Goal: Task Accomplishment & Management: Use online tool/utility

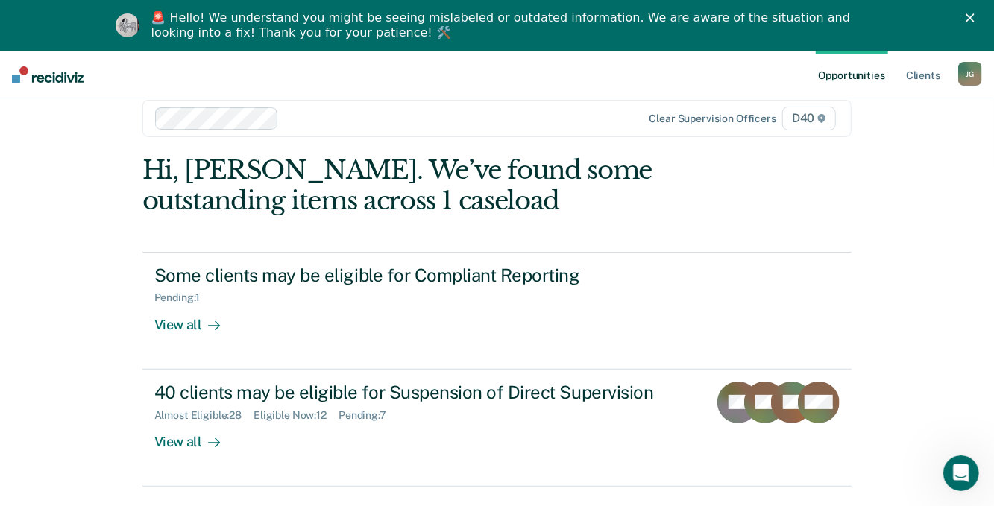
scroll to position [51, 0]
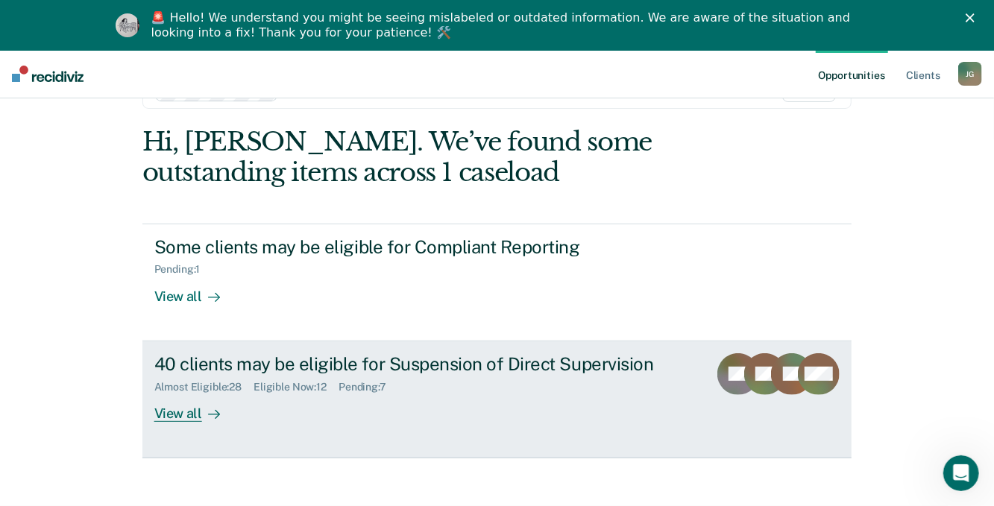
click at [169, 414] on div "View all" at bounding box center [196, 407] width 84 height 29
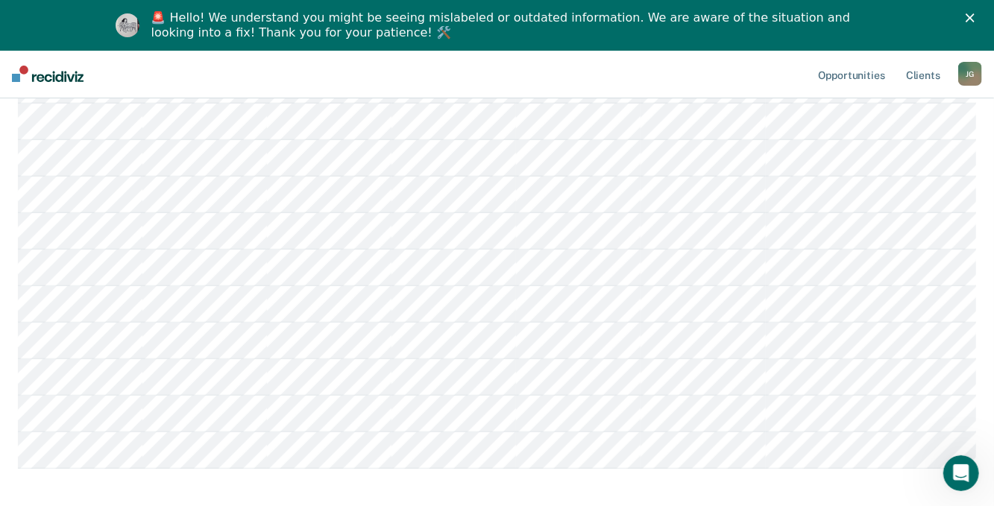
scroll to position [373, 0]
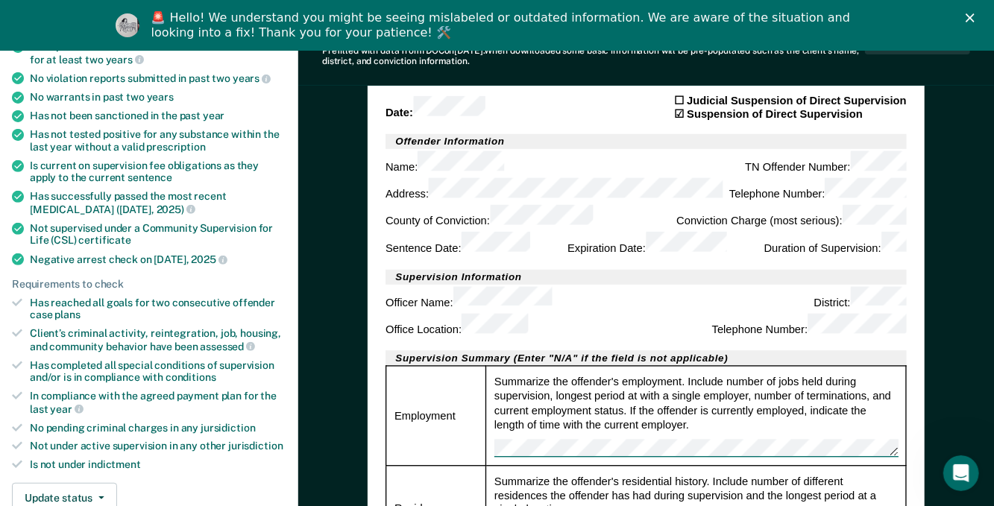
scroll to position [298, 0]
